Goal: Task Accomplishment & Management: Manage account settings

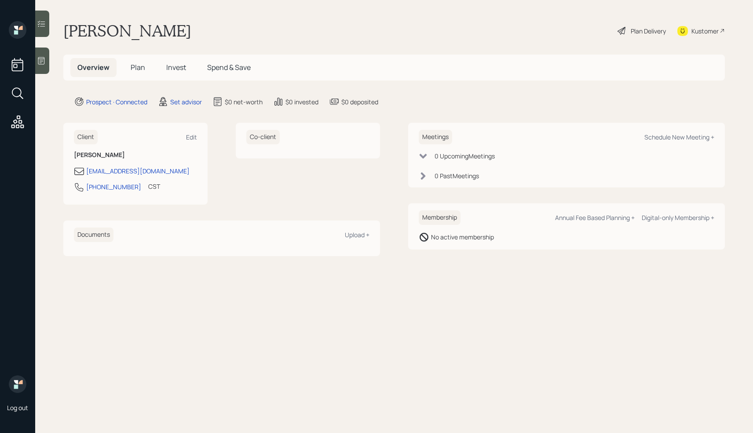
click at [47, 66] on div at bounding box center [42, 61] width 14 height 26
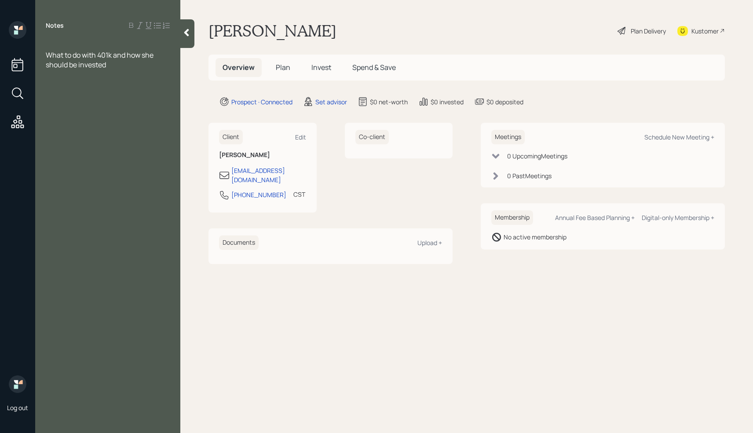
click at [60, 43] on div at bounding box center [108, 45] width 124 height 10
click at [122, 62] on div "What to do with 401k and how she should be invested" at bounding box center [108, 59] width 124 height 19
click at [139, 75] on div "interested in a Annuity" at bounding box center [108, 75] width 124 height 10
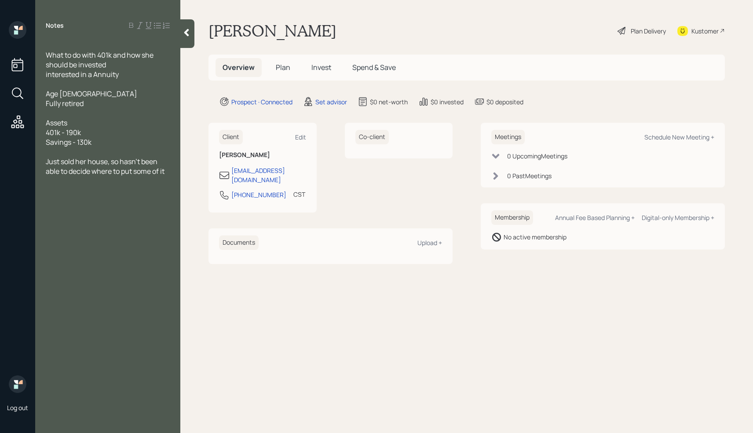
click at [141, 213] on div "Notes What to do with 401k and how she should be invested interested in a Annui…" at bounding box center [107, 221] width 145 height 401
click at [73, 149] on div at bounding box center [108, 152] width 124 height 10
click at [172, 170] on div "What to do with 401k and how she should be invested interested in a Annuity Age…" at bounding box center [107, 107] width 145 height 135
click at [170, 170] on div "What to do with 401k and how she should be invested interested in a Annuity Age…" at bounding box center [107, 107] width 145 height 135
click at [165, 170] on span "Just sold her house, so hasn't been able to decide where to put some of it" at bounding box center [105, 166] width 119 height 19
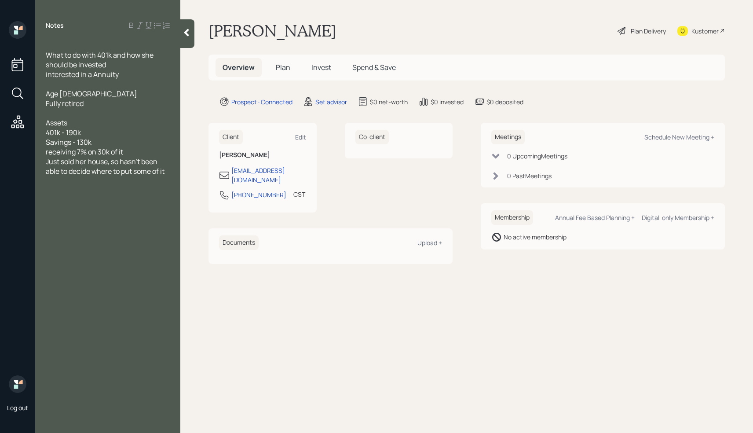
click at [165, 170] on span "Just sold her house, so hasn't been able to decide where to put some of it" at bounding box center [105, 166] width 119 height 19
click at [99, 192] on span "SS bridge until january" at bounding box center [83, 191] width 74 height 10
click at [132, 193] on div "SS bridge until January" at bounding box center [108, 191] width 124 height 10
click at [141, 187] on div "SS bridge until January" at bounding box center [108, 191] width 124 height 10
click at [106, 173] on span "Just sold her house, so hasn't been able to decide where to put some of it" at bounding box center [105, 166] width 119 height 19
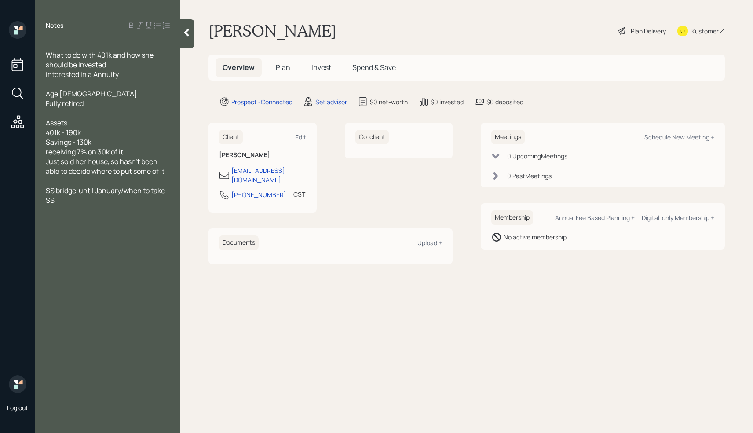
click at [59, 181] on div at bounding box center [108, 181] width 124 height 10
click at [80, 191] on div at bounding box center [108, 191] width 124 height 10
click at [53, 219] on div at bounding box center [108, 220] width 124 height 10
click at [53, 198] on div at bounding box center [108, 200] width 124 height 10
click at [67, 217] on div at bounding box center [108, 220] width 124 height 10
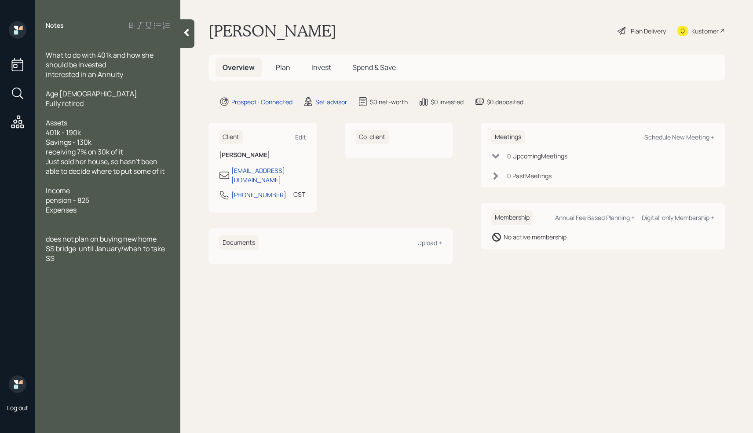
click at [163, 239] on div "does not plan on buying new home" at bounding box center [108, 239] width 124 height 10
drag, startPoint x: 129, startPoint y: 75, endPoint x: 46, endPoint y: 59, distance: 85.2
click at [46, 59] on div "What to do with 401k and how she should be invested interested in an Annuity Ag…" at bounding box center [108, 166] width 124 height 252
click at [53, 225] on div at bounding box center [108, 229] width 124 height 10
drag, startPoint x: 121, startPoint y: 78, endPoint x: 41, endPoint y: 54, distance: 83.9
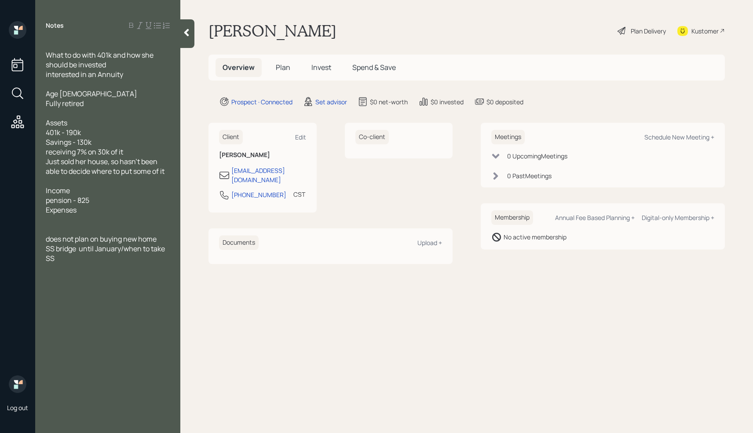
click at [41, 54] on div "What to do with 401k and how she should be invested interested in an Annuity Ag…" at bounding box center [107, 166] width 145 height 252
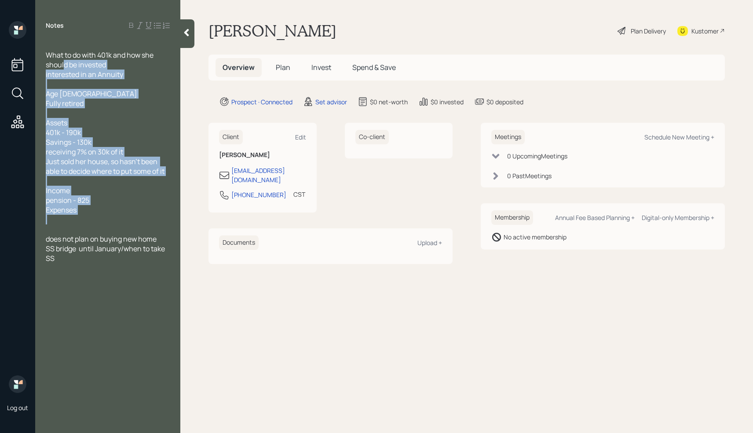
drag, startPoint x: 65, startPoint y: 61, endPoint x: 67, endPoint y: 221, distance: 160.1
click at [60, 225] on div "What to do with 401k and how she should be invested interested in an Annuity Ag…" at bounding box center [108, 166] width 124 height 252
click at [123, 210] on div "Expenses" at bounding box center [108, 210] width 124 height 10
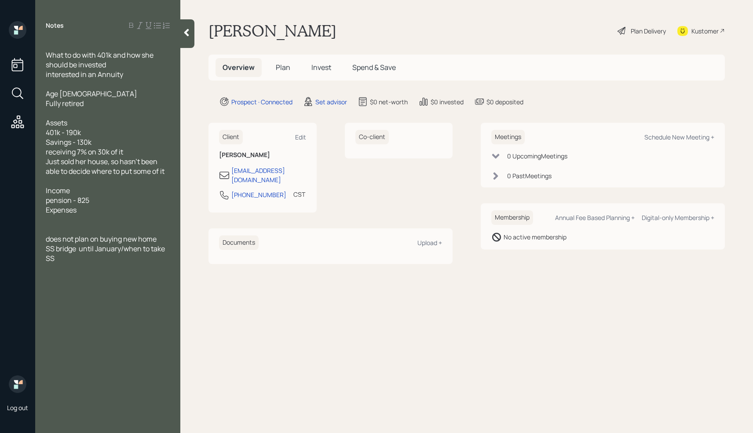
drag, startPoint x: 121, startPoint y: 73, endPoint x: 51, endPoint y: 53, distance: 72.1
click at [48, 54] on div "What to do with 401k and how she should be invested interested in an Annuity Ag…" at bounding box center [108, 166] width 124 height 252
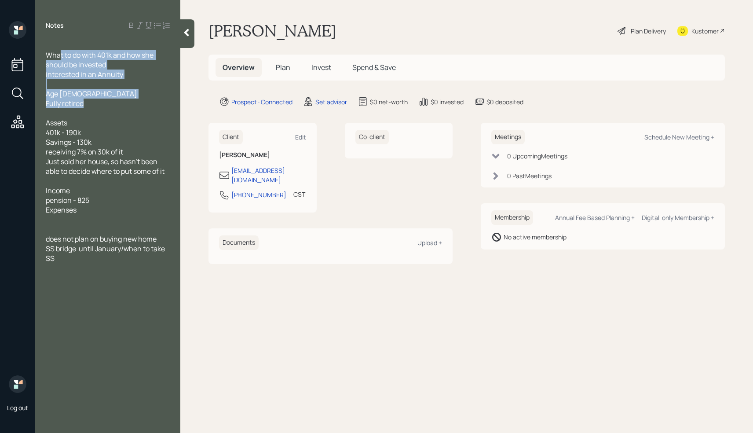
drag, startPoint x: 62, startPoint y: 59, endPoint x: 69, endPoint y: 110, distance: 52.0
click at [65, 113] on div "What to do with 401k and how she should be invested interested in an Annuity Ag…" at bounding box center [108, 166] width 124 height 252
click at [115, 96] on div "Age [DEMOGRAPHIC_DATA]" at bounding box center [108, 94] width 124 height 10
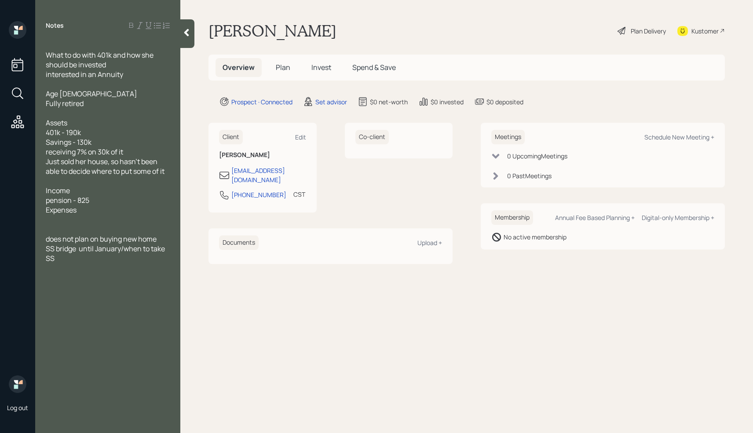
drag, startPoint x: 47, startPoint y: 54, endPoint x: 126, endPoint y: 78, distance: 82.4
click at [126, 78] on div "What to do with 401k and how she should be invested interested in an Annuity Ag…" at bounding box center [108, 166] width 124 height 252
click at [73, 55] on span "What to do with 401k and how she should be invested" at bounding box center [100, 59] width 109 height 19
click at [135, 77] on div "interested in an Annuity" at bounding box center [108, 75] width 124 height 10
drag, startPoint x: 133, startPoint y: 77, endPoint x: 32, endPoint y: 51, distance: 104.9
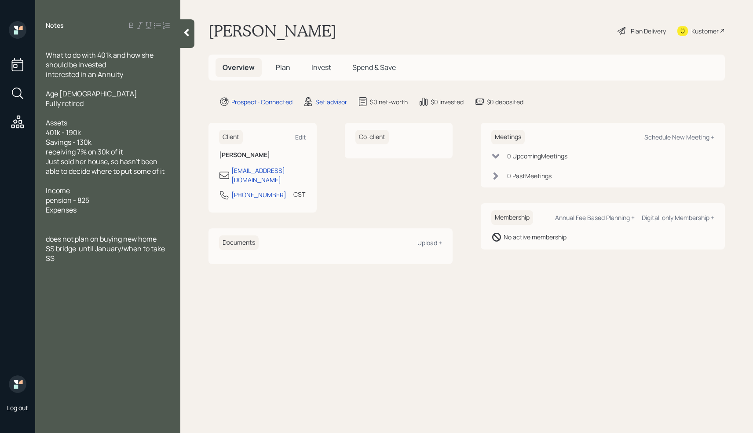
click at [29, 53] on div "Log out Notes What to do with 401k and how she should be invested interested in…" at bounding box center [376, 216] width 753 height 433
drag, startPoint x: 46, startPoint y: 63, endPoint x: 35, endPoint y: 66, distance: 11.5
click at [35, 66] on div "Log out Notes What to do with 401k and how she should be invested interested in…" at bounding box center [376, 216] width 753 height 433
drag, startPoint x: 130, startPoint y: 77, endPoint x: 46, endPoint y: 49, distance: 88.8
click at [42, 47] on div "What to do with 401k and how she should be invested interested in an Annuity Ag…" at bounding box center [107, 166] width 145 height 252
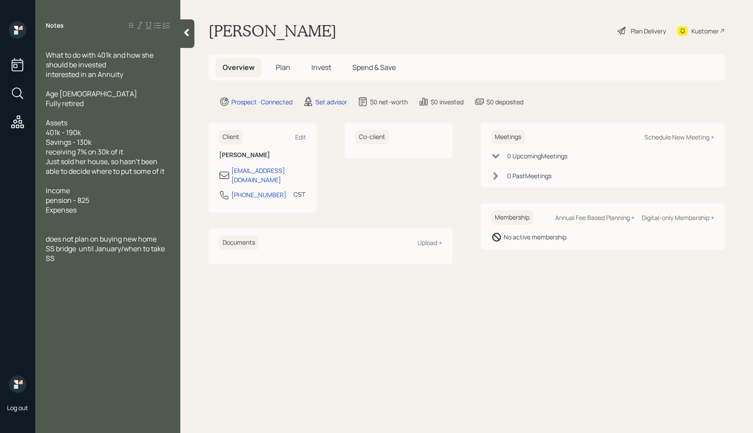
copy div "What to do with 401k and how she should be invested interested in an Annuity"
click at [55, 232] on div at bounding box center [108, 229] width 124 height 10
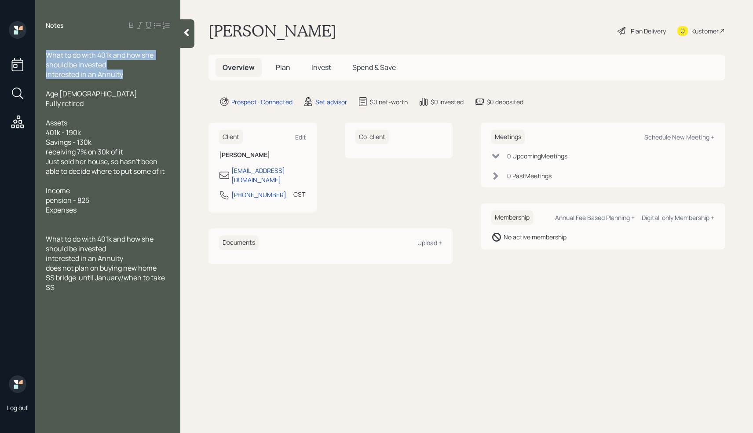
drag, startPoint x: 130, startPoint y: 79, endPoint x: 31, endPoint y: 52, distance: 102.6
click at [31, 52] on div "Log out Notes What to do with 401k and how she should be invested interested in…" at bounding box center [376, 216] width 753 height 433
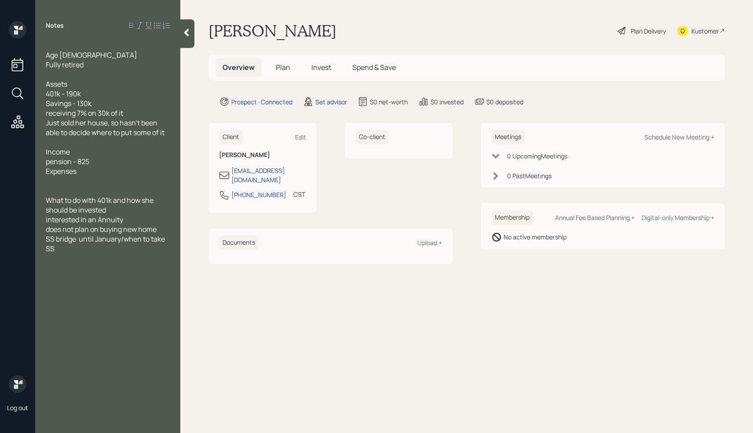
click at [49, 182] on div at bounding box center [108, 181] width 124 height 10
click at [89, 189] on div at bounding box center [108, 191] width 124 height 10
click at [59, 193] on div at bounding box center [108, 191] width 124 height 10
click at [79, 263] on div at bounding box center [108, 268] width 124 height 10
click at [94, 261] on div "SS bridge until January/when to take SS" at bounding box center [108, 253] width 124 height 19
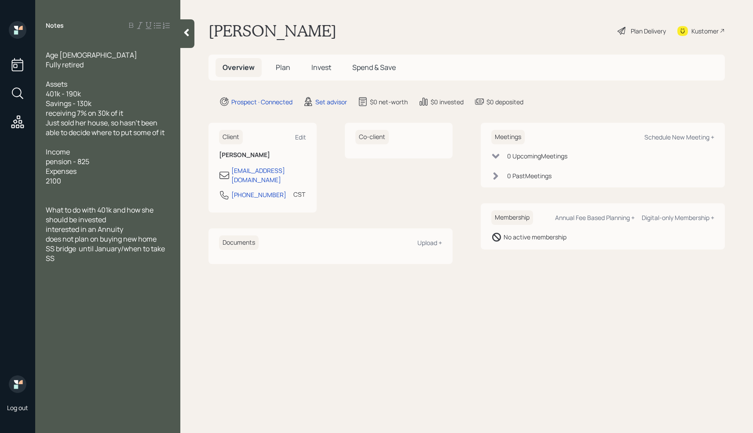
click at [106, 165] on div "pension - 825" at bounding box center [108, 162] width 124 height 10
click at [63, 204] on div at bounding box center [108, 200] width 124 height 10
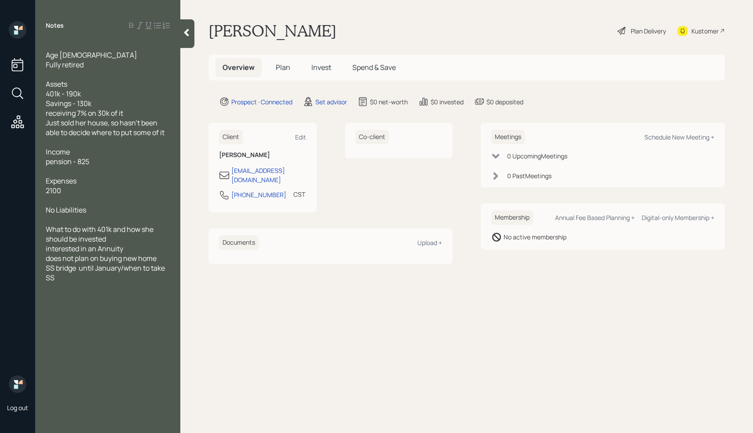
click at [121, 208] on div "No Liabilities" at bounding box center [108, 210] width 124 height 10
click at [61, 332] on div "Notes Age [DEMOGRAPHIC_DATA] Fully retired Assets 401k - 190k Savings - 130k re…" at bounding box center [107, 221] width 145 height 401
click at [83, 286] on div at bounding box center [108, 287] width 124 height 10
click at [67, 218] on div at bounding box center [108, 220] width 124 height 10
click at [113, 242] on div "What to do with 401k and how she should be invested" at bounding box center [108, 233] width 124 height 19
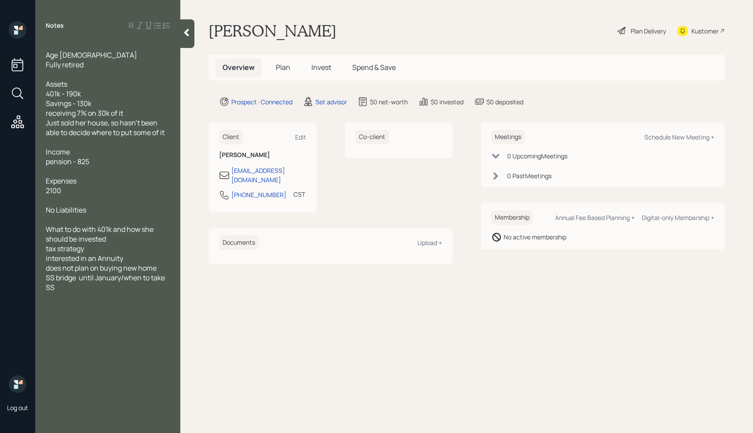
click at [81, 302] on div at bounding box center [108, 307] width 124 height 10
click at [102, 223] on div at bounding box center [108, 220] width 124 height 10
click at [54, 45] on div at bounding box center [108, 45] width 124 height 10
click at [52, 36] on div "Notes Age [DEMOGRAPHIC_DATA] Fully retired Assets 401k - 190k Savings - 130k re…" at bounding box center [107, 221] width 145 height 401
click at [53, 42] on div at bounding box center [108, 45] width 124 height 10
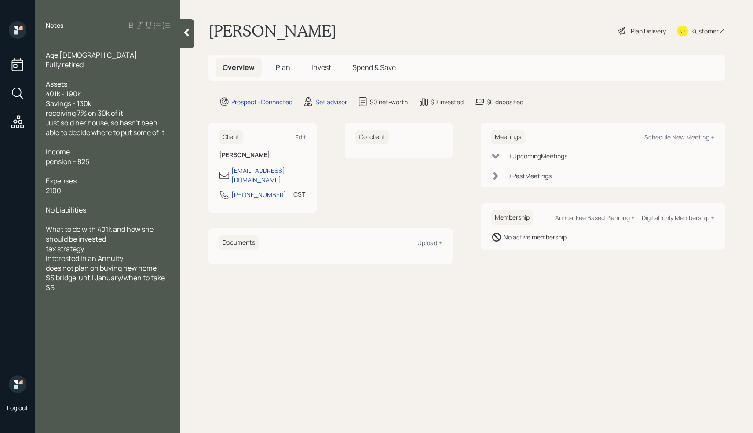
click at [55, 300] on div at bounding box center [108, 297] width 124 height 10
click at [278, 354] on main "[PERSON_NAME] Plan Delivery Kustomer Overview Plan Invest Spend & Save Prospect…" at bounding box center [466, 216] width 573 height 433
click at [693, 137] on div "Schedule New Meeting +" at bounding box center [679, 137] width 70 height 8
select select "round-[PERSON_NAME]"
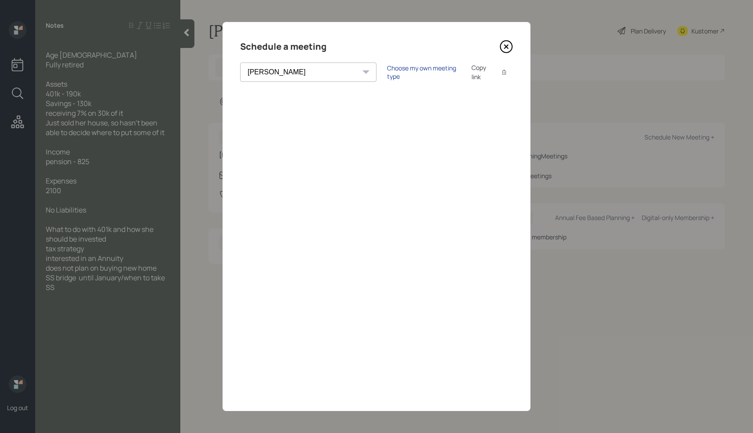
click at [387, 72] on div "Choose my own meeting type" at bounding box center [424, 72] width 74 height 17
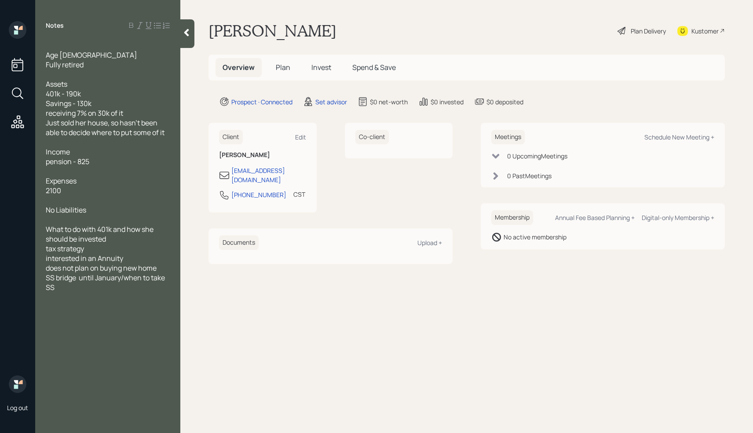
click at [75, 42] on div at bounding box center [108, 45] width 124 height 10
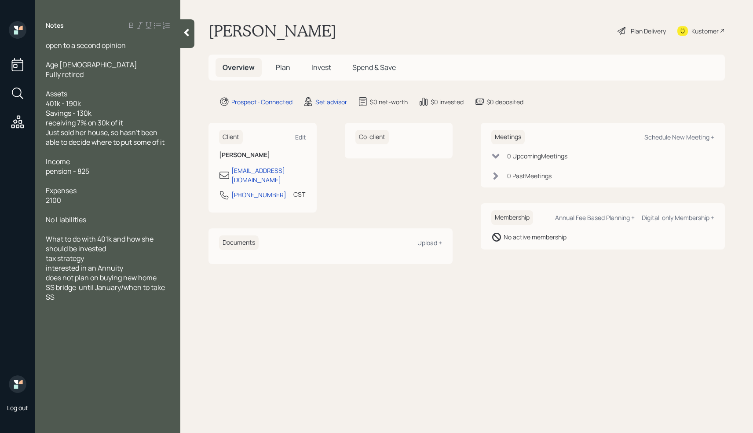
click at [135, 47] on div "open to a second opinion" at bounding box center [108, 45] width 124 height 10
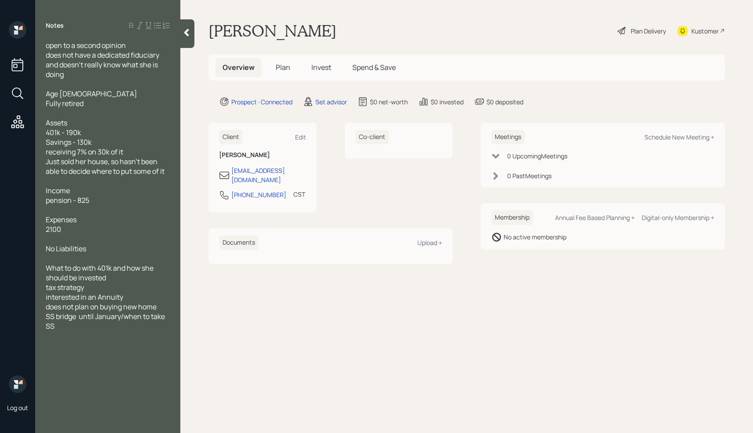
click at [68, 77] on div "does not have a dedicated fiduciary and doesn't really know what she is doing" at bounding box center [108, 64] width 124 height 29
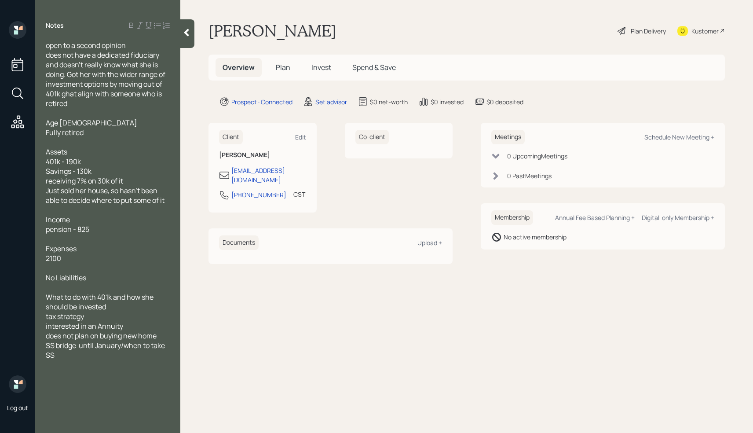
click at [194, 34] on div at bounding box center [187, 33] width 14 height 29
